Goal: Book appointment/travel/reservation

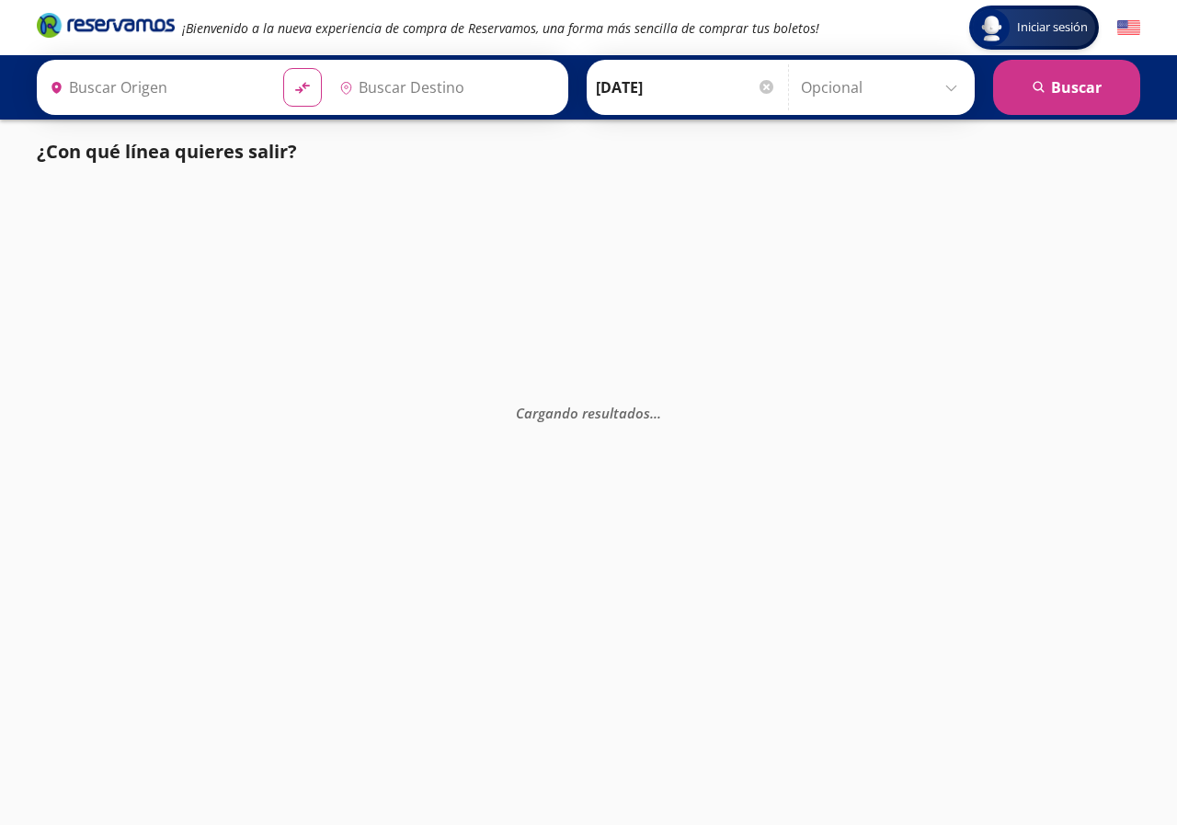
type input "[GEOGRAPHIC_DATA], [GEOGRAPHIC_DATA]"
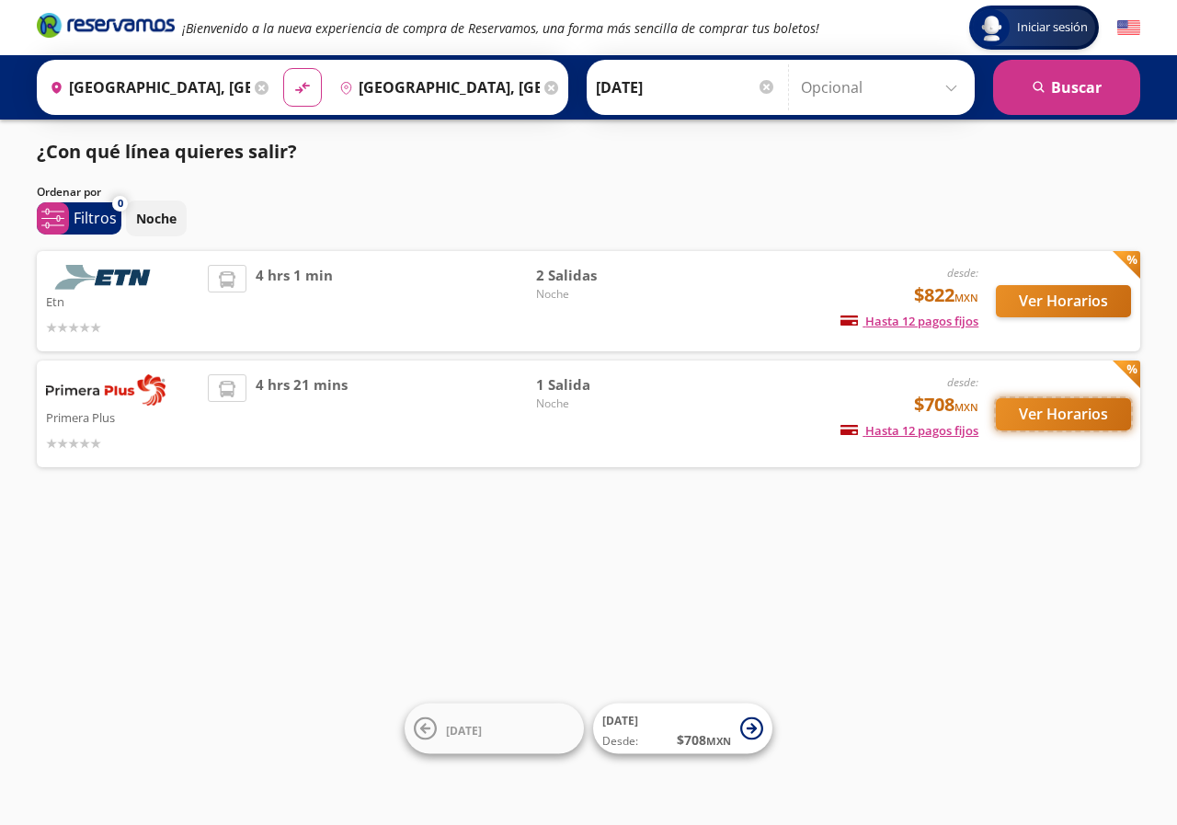
click at [1045, 414] on button "Ver Horarios" at bounding box center [1063, 414] width 135 height 32
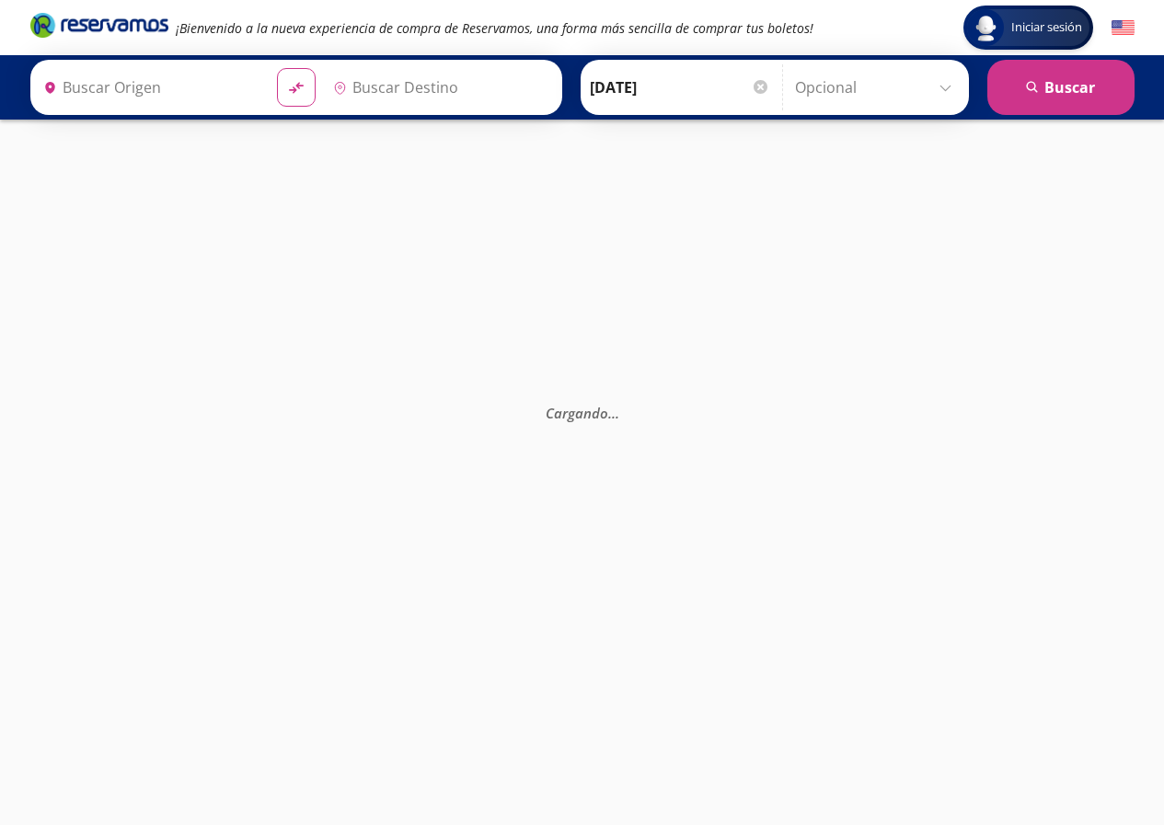
type input "[GEOGRAPHIC_DATA], [GEOGRAPHIC_DATA]"
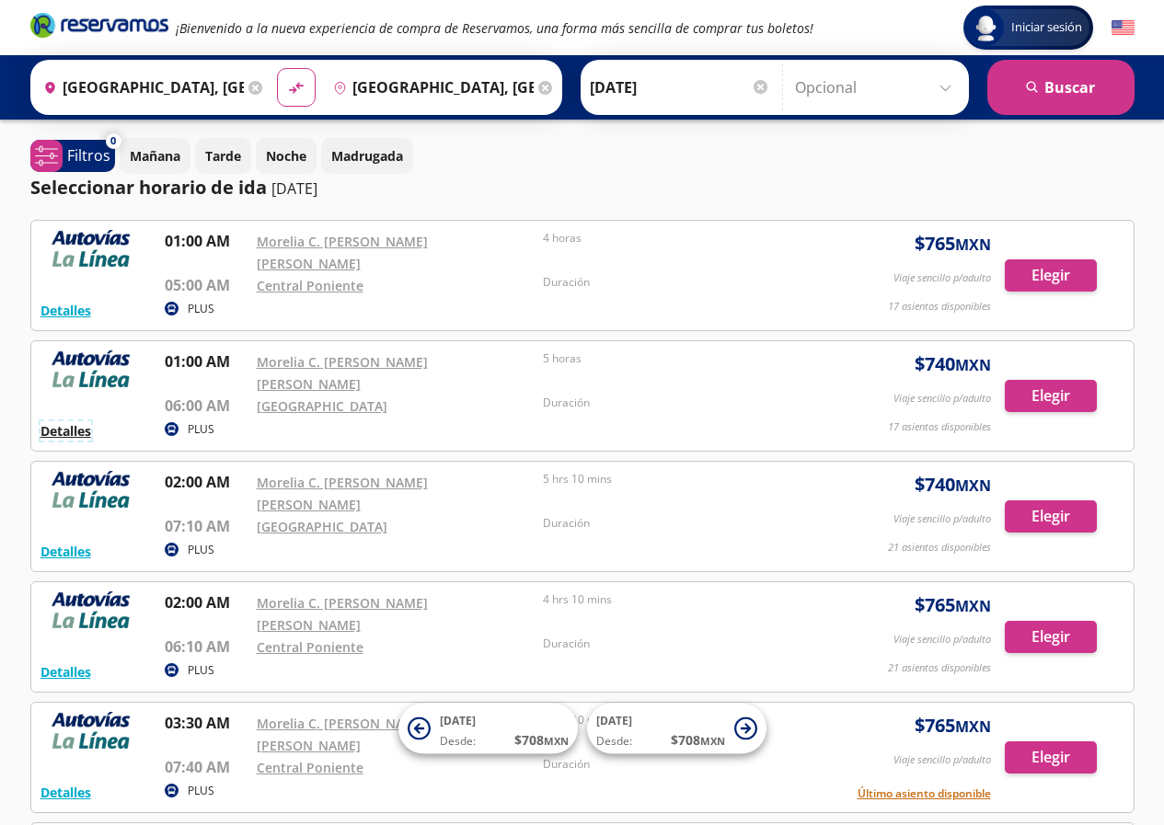
click at [79, 421] on button "Detalles" at bounding box center [65, 430] width 51 height 19
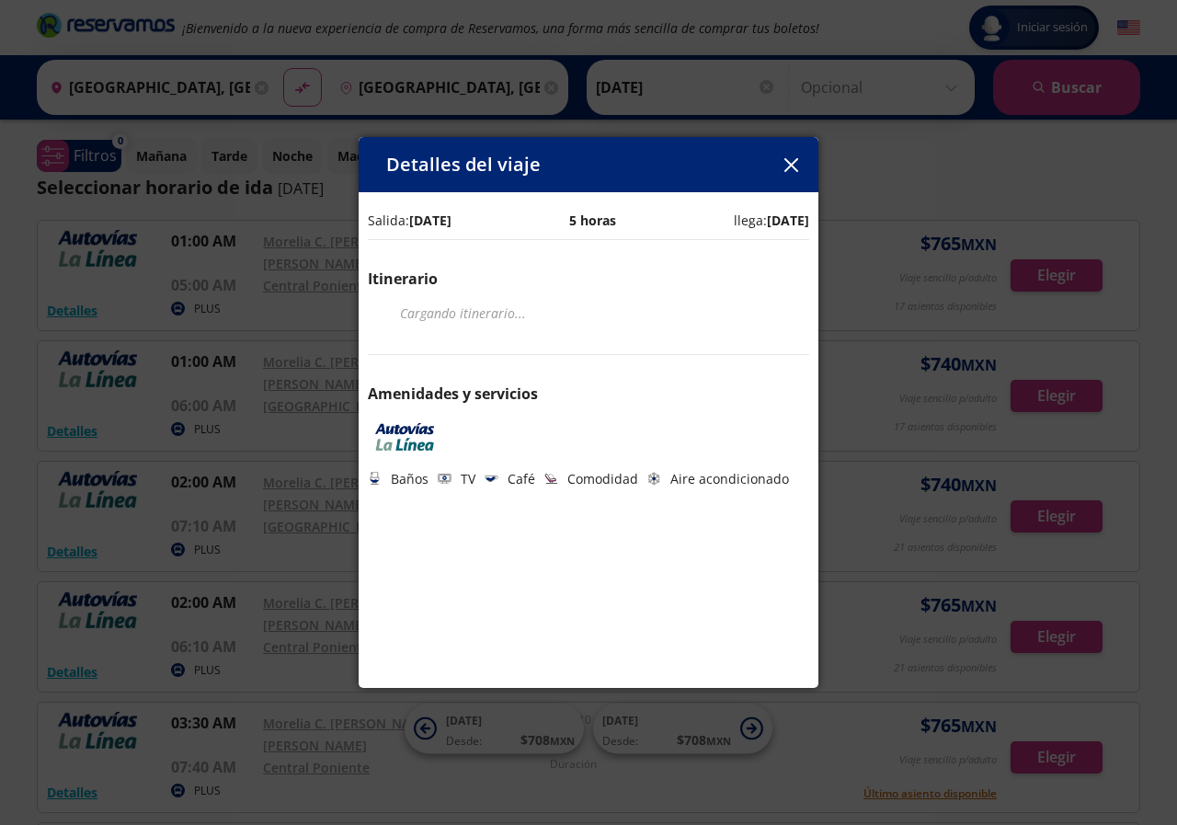
click at [258, 378] on div "Detalles del viaje Salida: [DATE] 5 horas llega: [DATE] Itinerario Cargando iti…" at bounding box center [588, 412] width 1177 height 825
